Goal: Navigation & Orientation: Find specific page/section

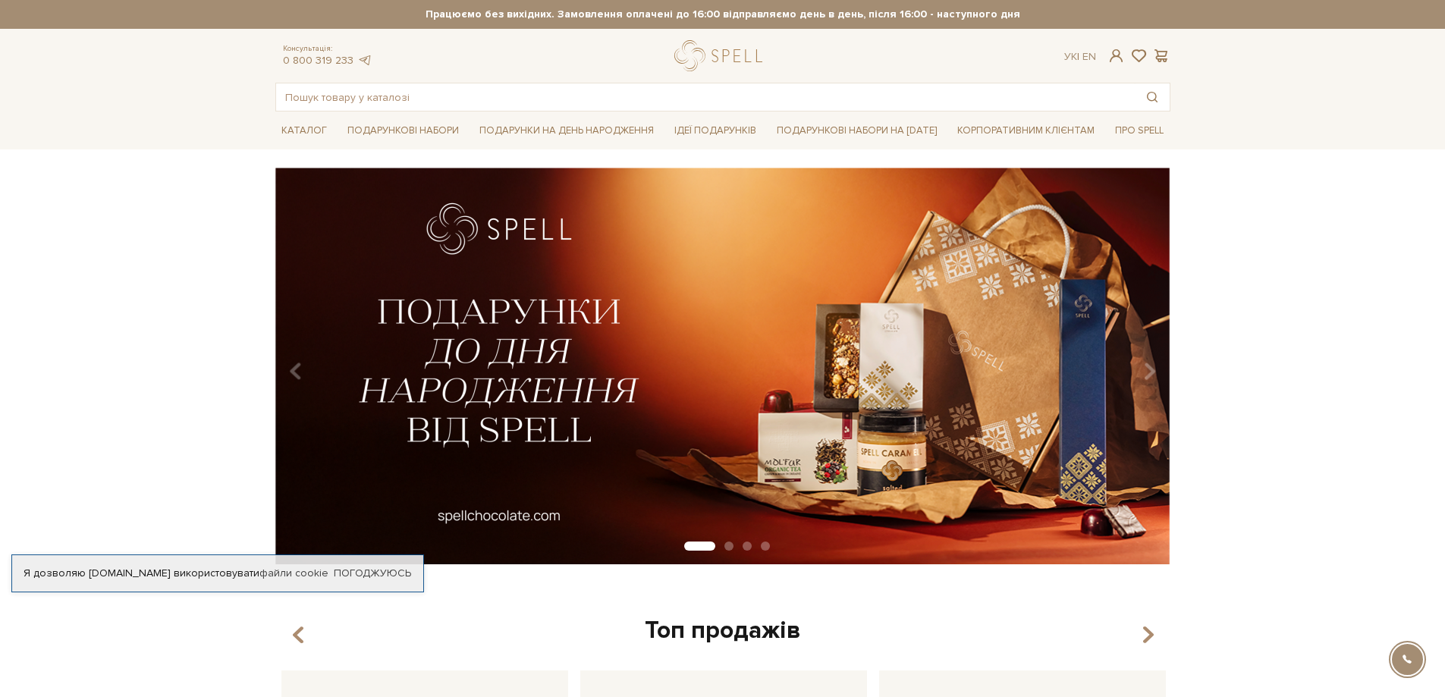
type input "[EMAIL_ADDRESS][DOMAIN_NAME]"
click at [1114, 53] on span at bounding box center [1116, 56] width 18 height 16
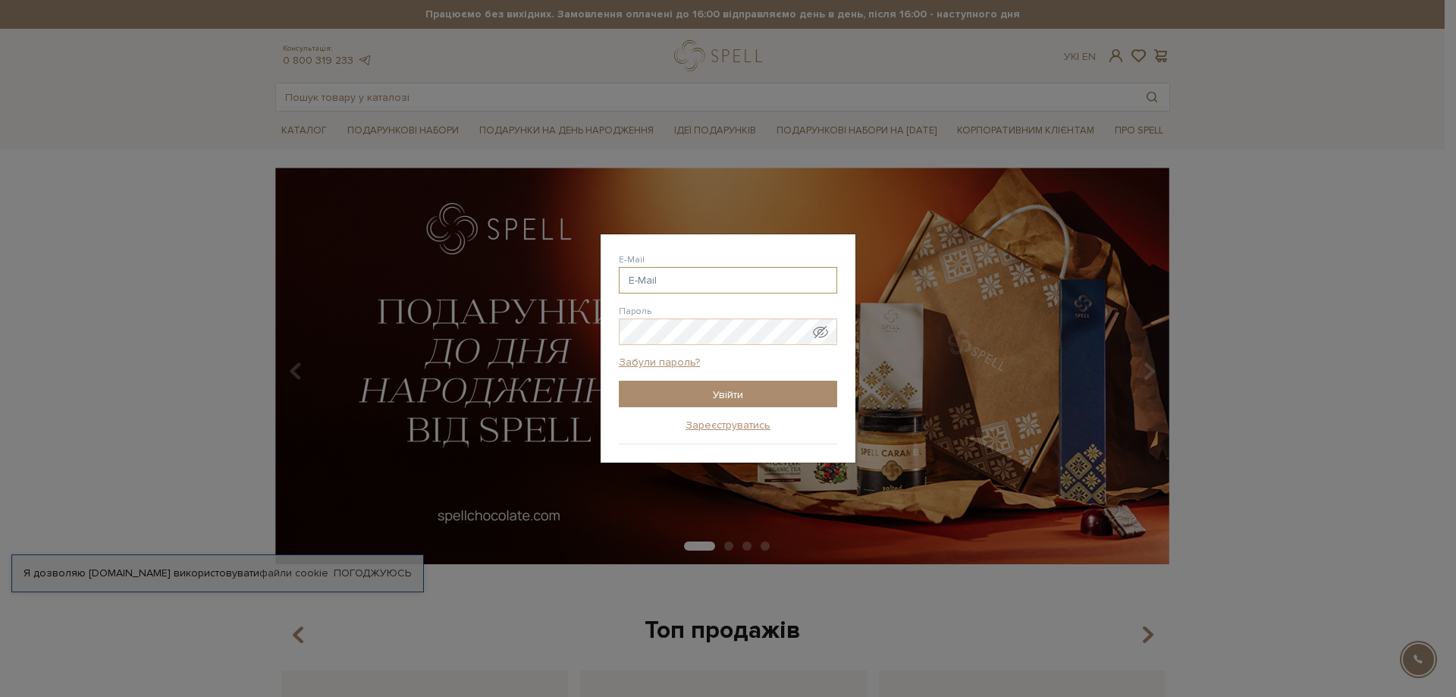
click at [725, 284] on input "E-Mail" at bounding box center [728, 280] width 218 height 27
type input "evhenii.baranov6@gmail.com"
click at [743, 390] on input "Увійти" at bounding box center [728, 394] width 218 height 27
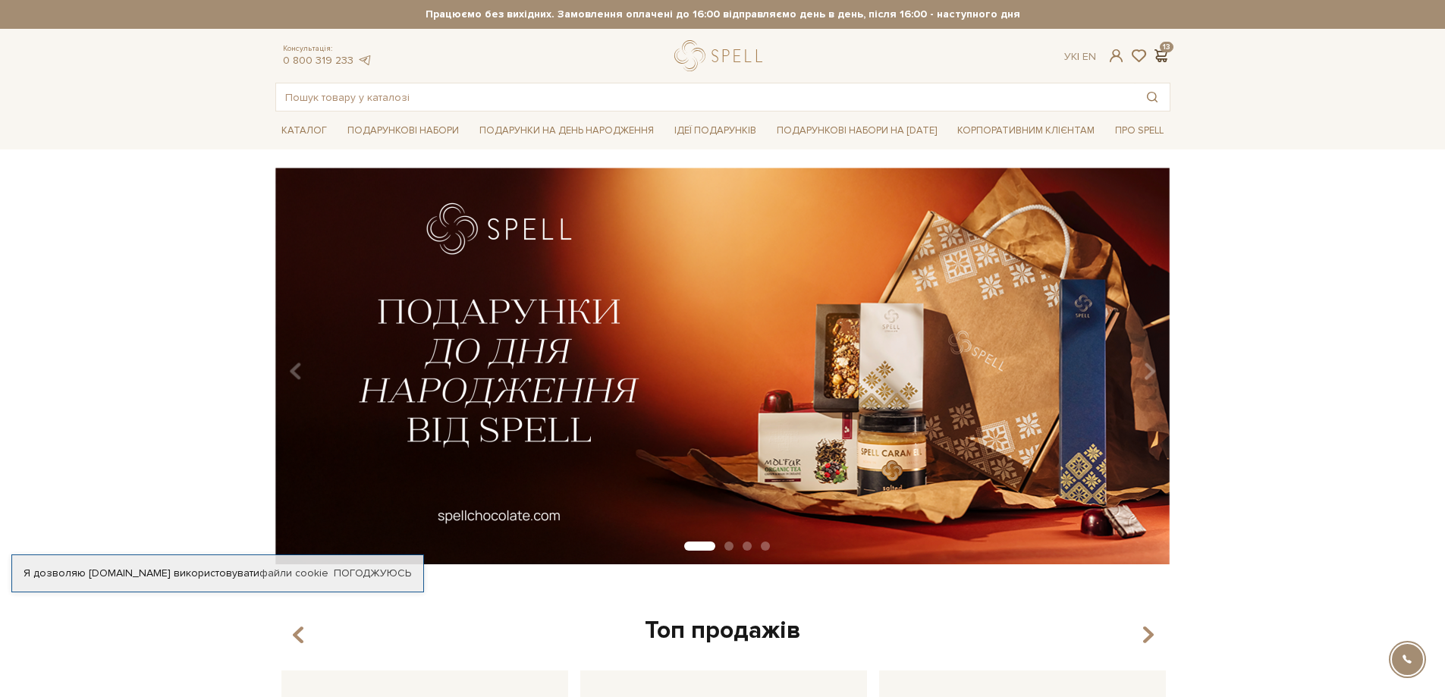
click at [1163, 58] on span at bounding box center [1161, 56] width 18 height 16
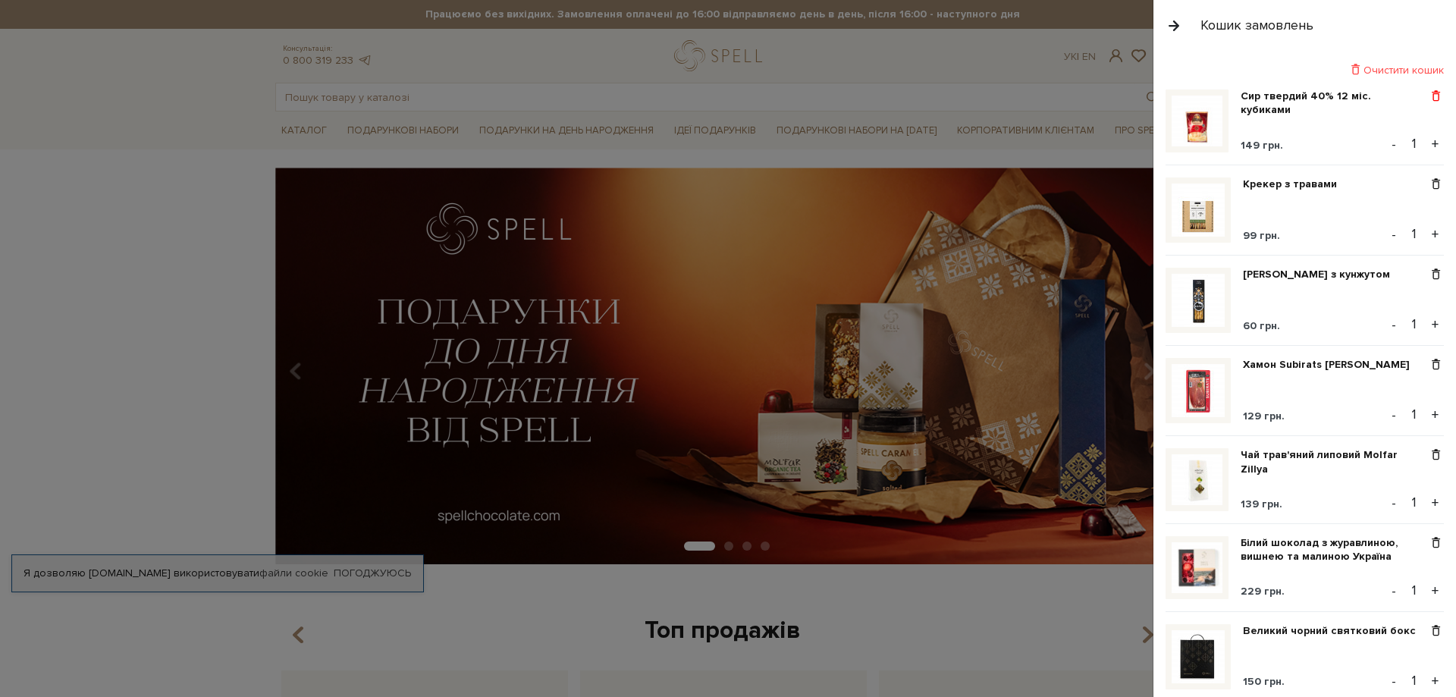
click at [1433, 98] on span at bounding box center [1436, 96] width 16 height 14
click at [1417, 71] on div "Очистити кошик" at bounding box center [1305, 70] width 278 height 14
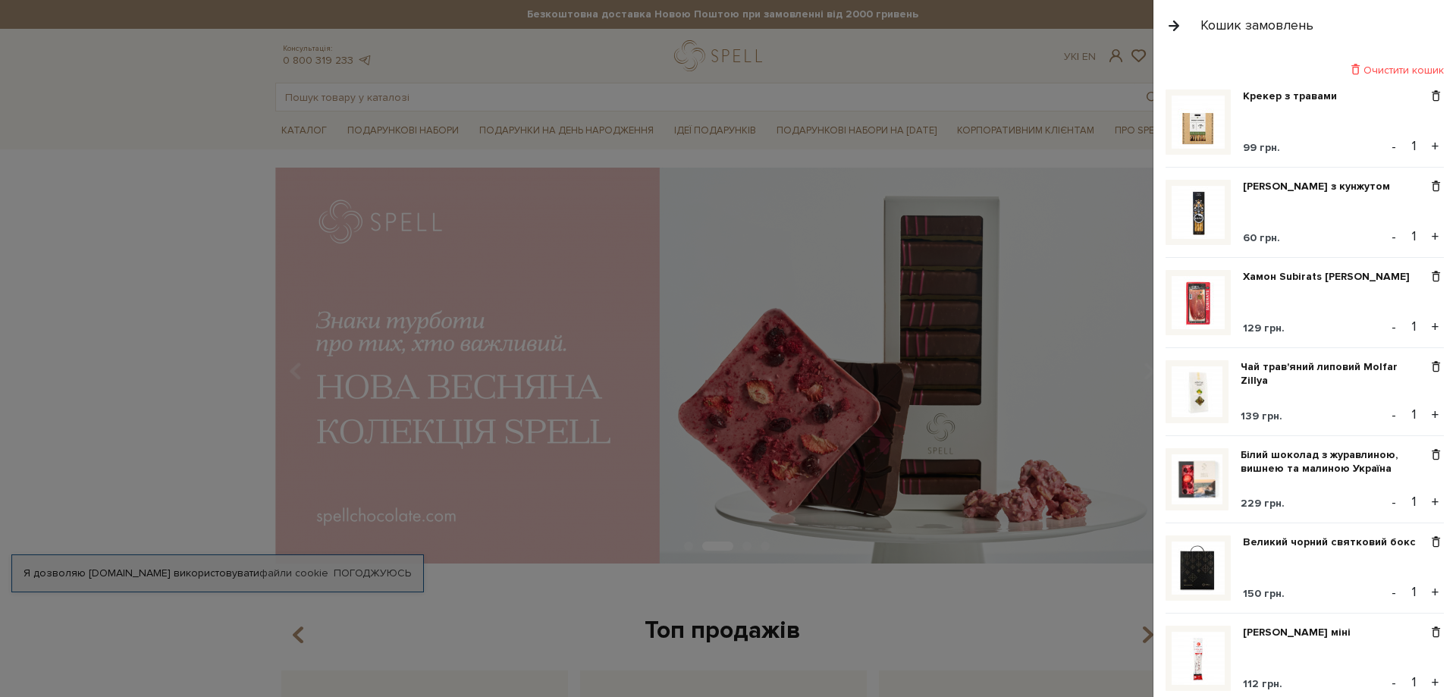
click at [1402, 73] on div "Очистити кошик" at bounding box center [1305, 70] width 278 height 14
click at [1433, 102] on span at bounding box center [1436, 96] width 16 height 14
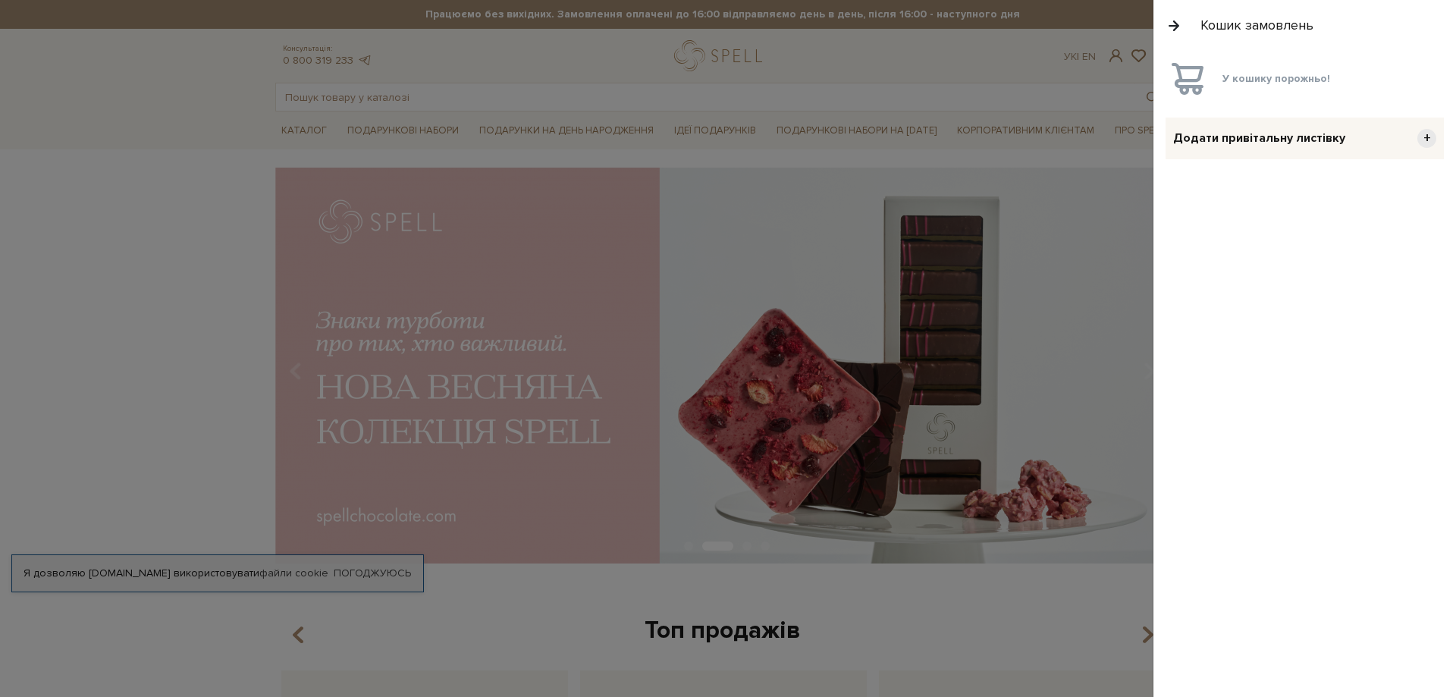
click at [1179, 25] on button "button" at bounding box center [1174, 25] width 17 height 27
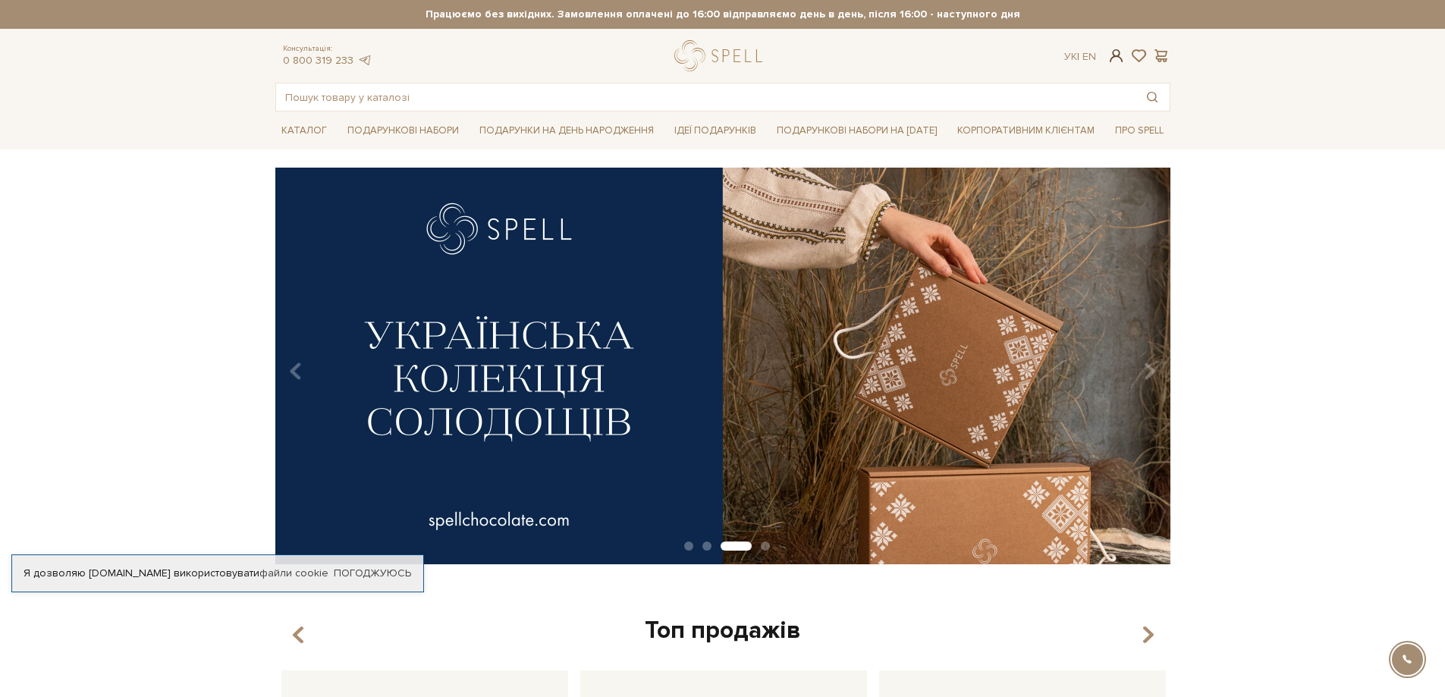
click at [1116, 58] on span at bounding box center [1116, 56] width 18 height 16
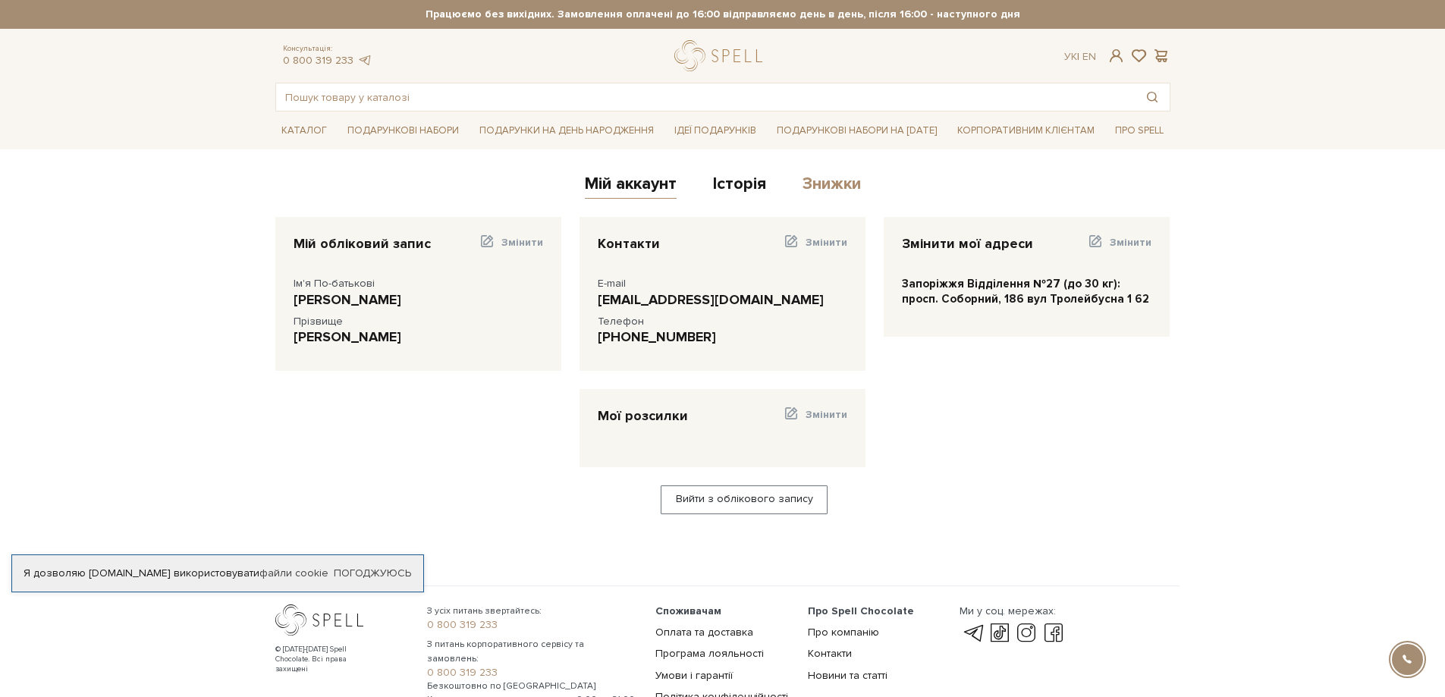
click at [832, 173] on div "Мій аккаунт Історія Знижки" at bounding box center [722, 186] width 895 height 37
click at [835, 177] on link "Знижки" at bounding box center [831, 186] width 58 height 25
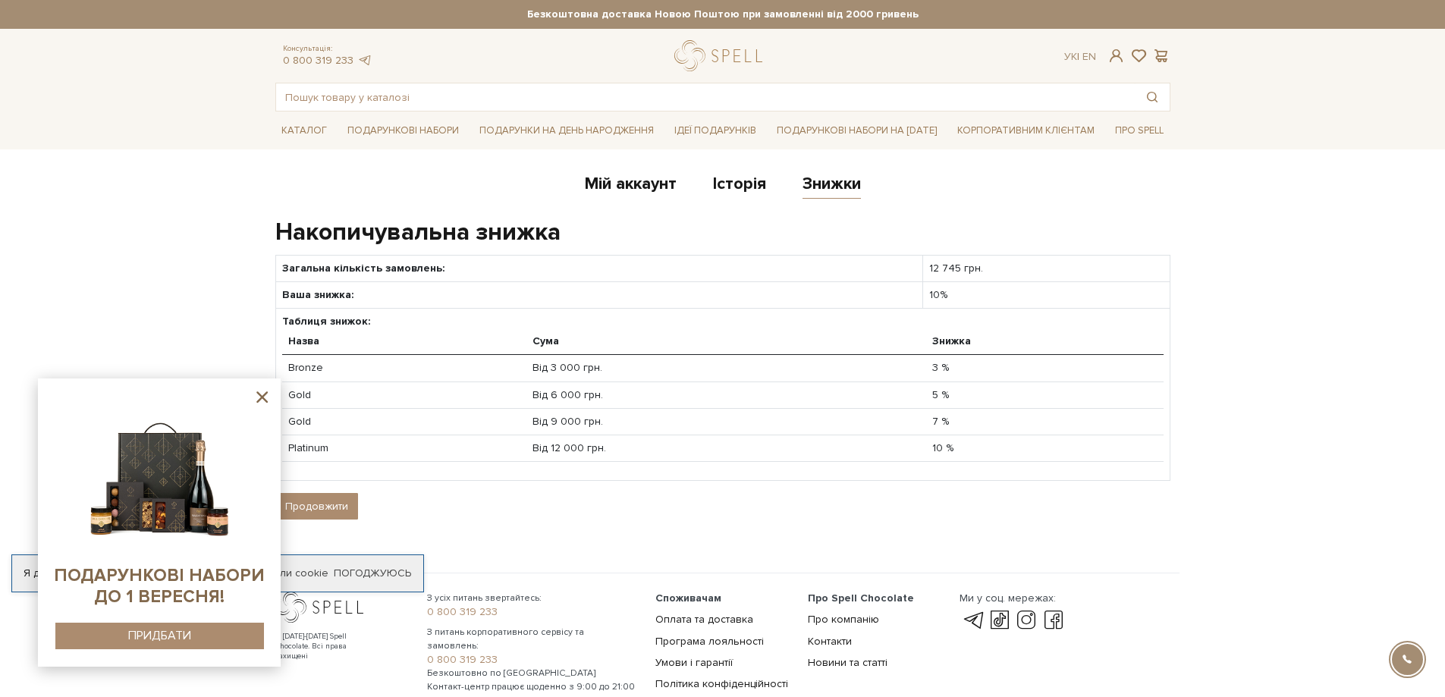
click at [1393, 418] on body "Подарункові набори SALE Корпоративним клієнтам Доставка і оплата Консультація: …" at bounding box center [722, 367] width 1445 height 735
click at [265, 394] on icon at bounding box center [261, 396] width 11 height 11
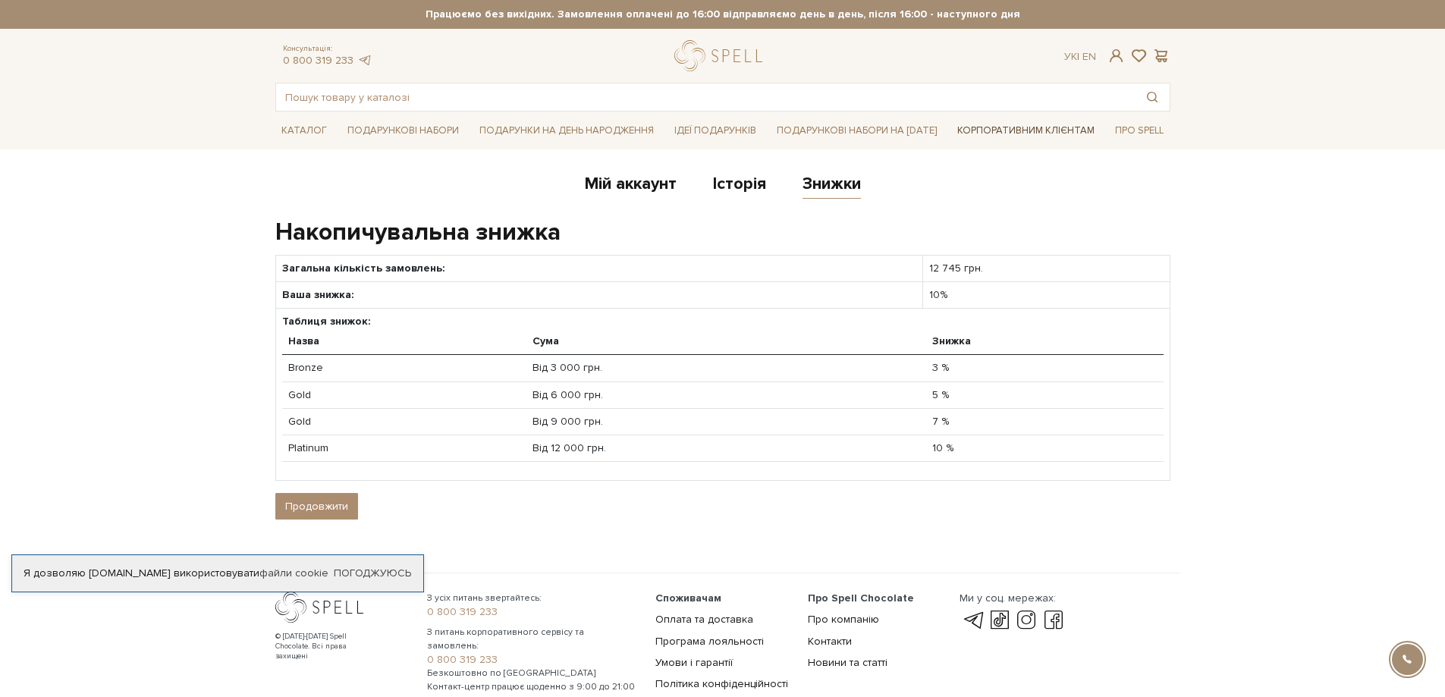
click at [1000, 134] on link "Корпоративним клієнтам" at bounding box center [1025, 131] width 149 height 26
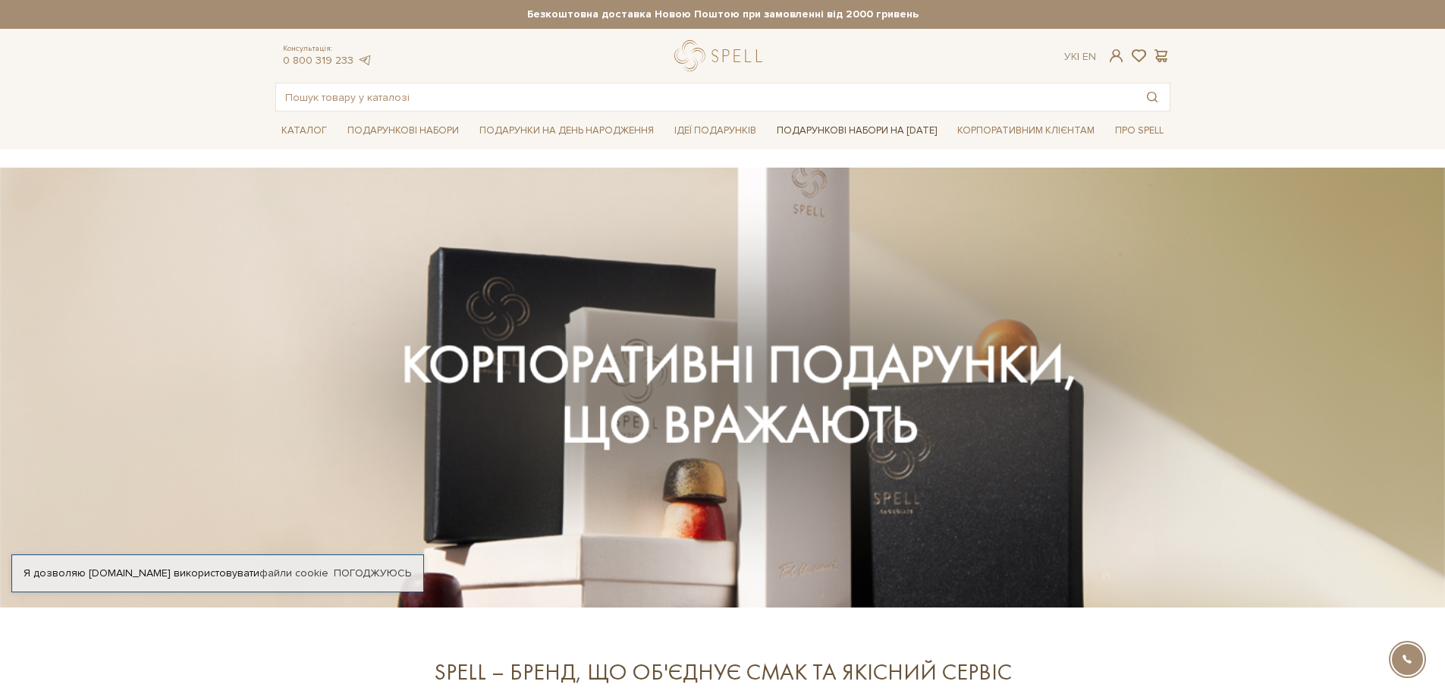
click at [869, 130] on link "Подарункові набори на [DATE]" at bounding box center [857, 131] width 172 height 26
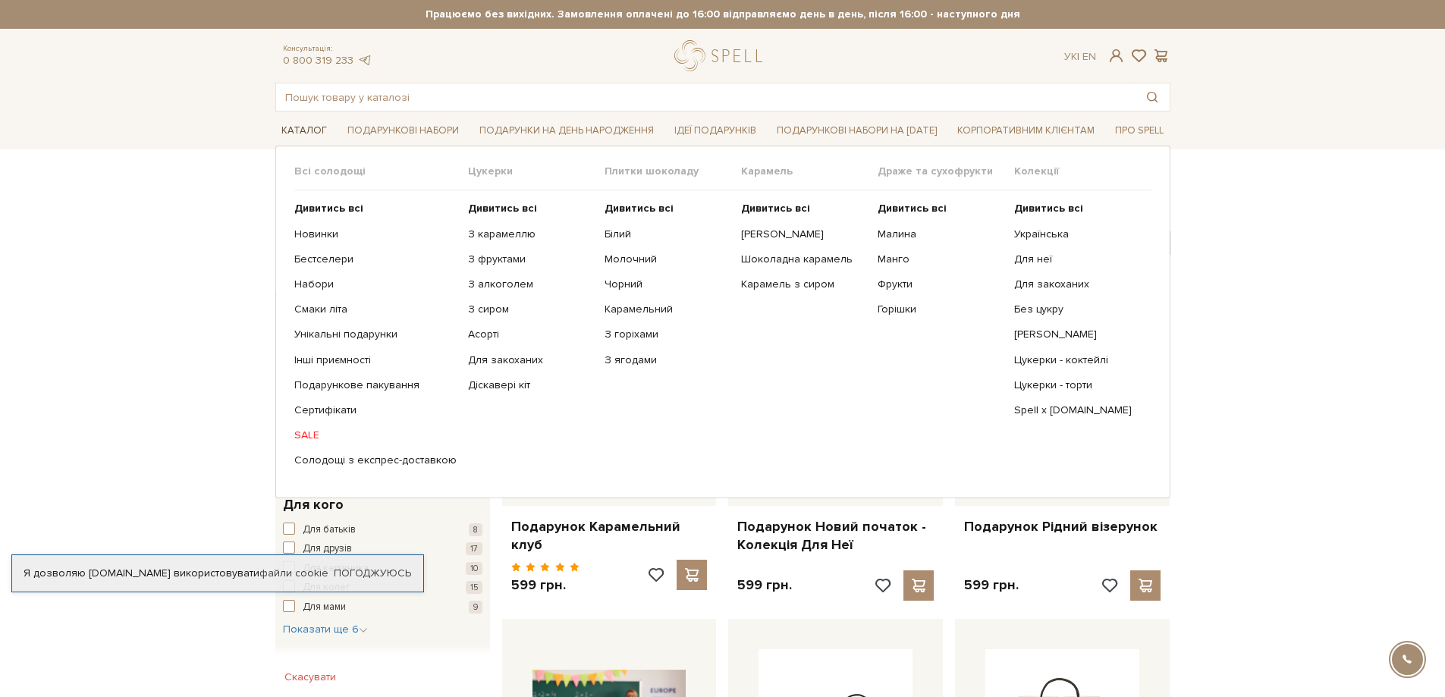
click at [300, 135] on link "Каталог" at bounding box center [304, 131] width 58 height 24
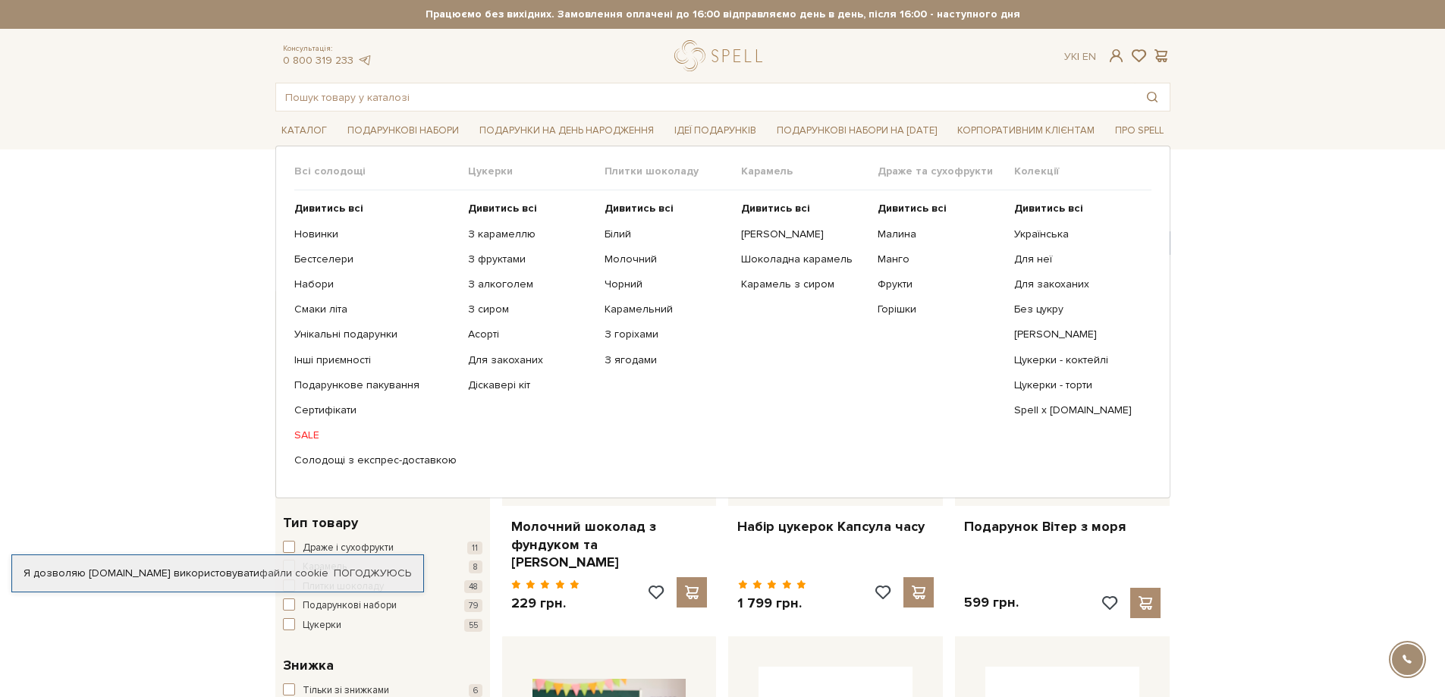
click at [306, 438] on link "SALE" at bounding box center [375, 436] width 162 height 14
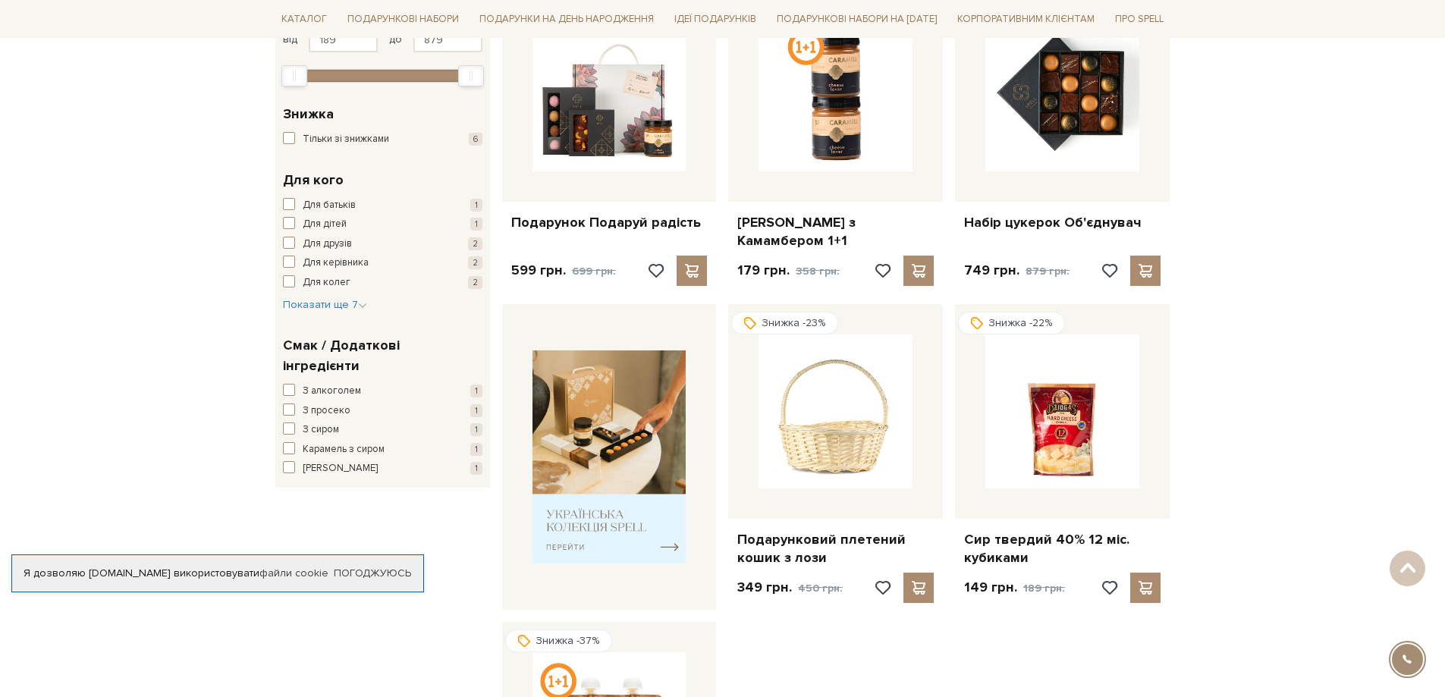
scroll to position [303, 0]
